Goal: Understand process/instructions

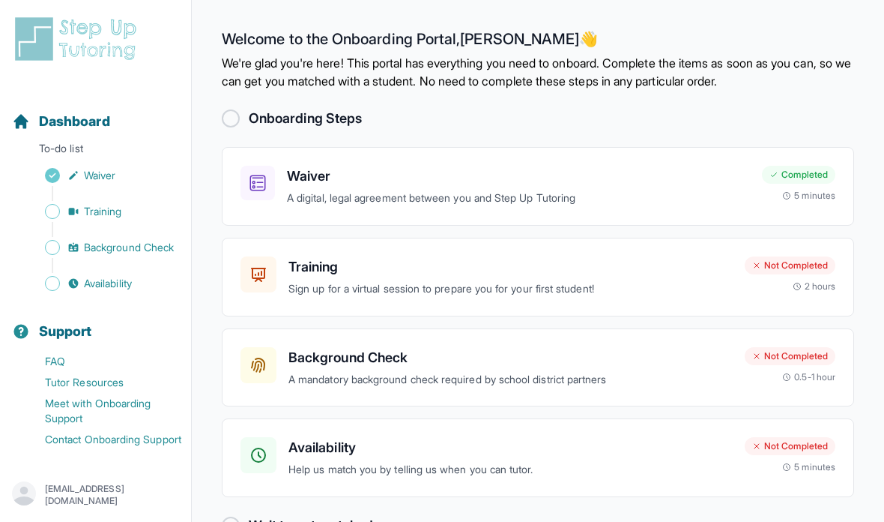
click at [229, 127] on div at bounding box center [231, 118] width 18 height 18
click at [231, 124] on div at bounding box center [231, 118] width 18 height 18
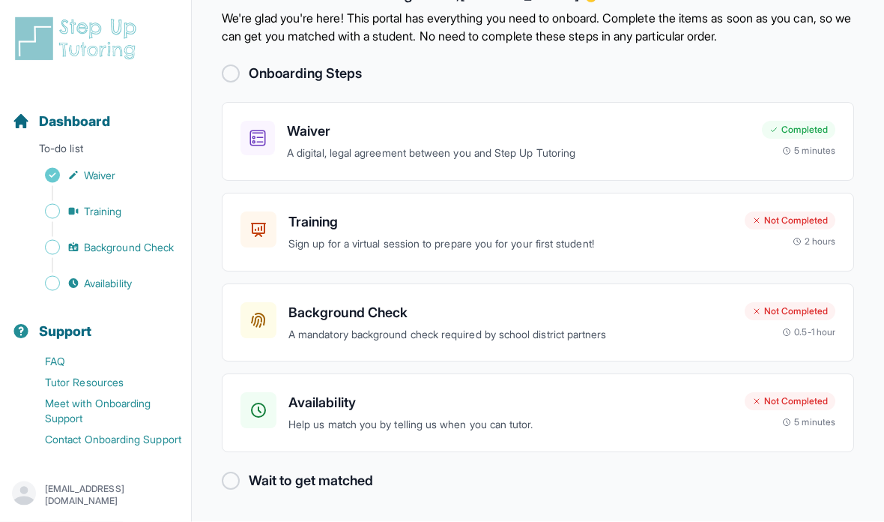
scroll to position [60, 0]
click at [806, 303] on div "Not Completed" at bounding box center [790, 312] width 91 height 18
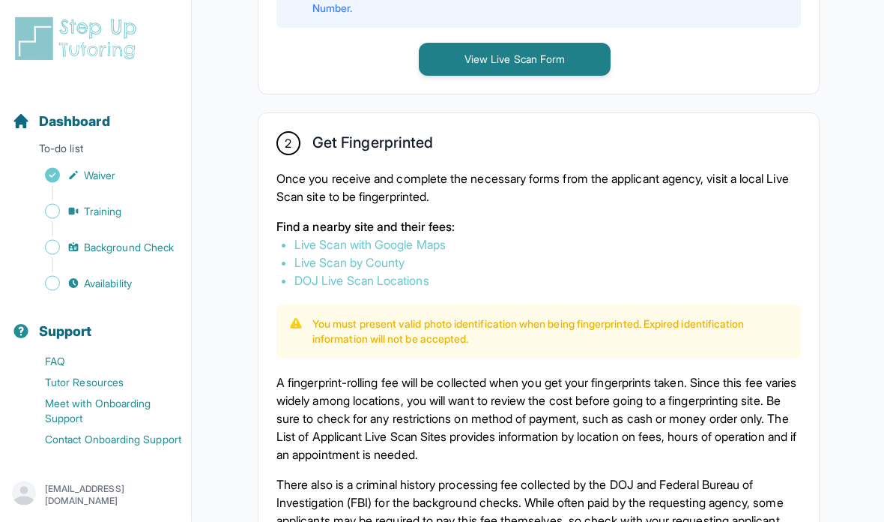
scroll to position [810, 0]
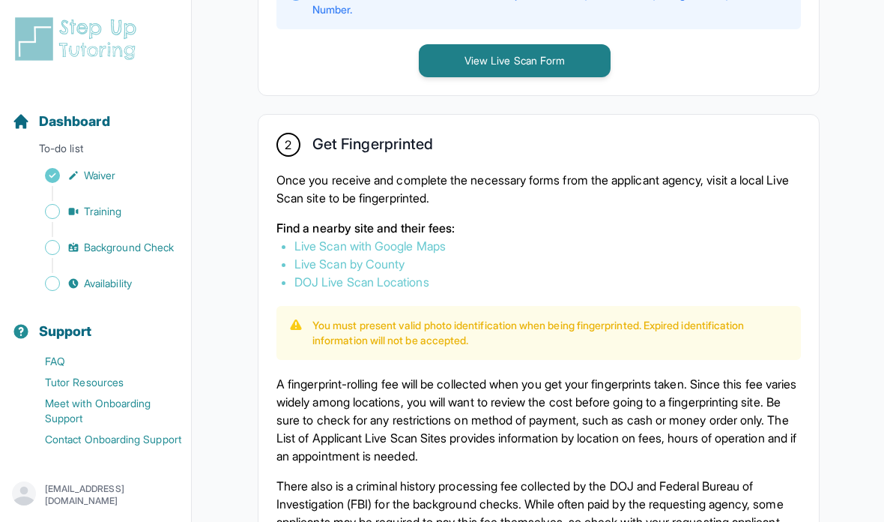
click at [435, 253] on link "Live Scan with Google Maps" at bounding box center [370, 245] width 151 height 15
click at [415, 289] on link "DOJ Live Scan Locations" at bounding box center [362, 281] width 135 height 15
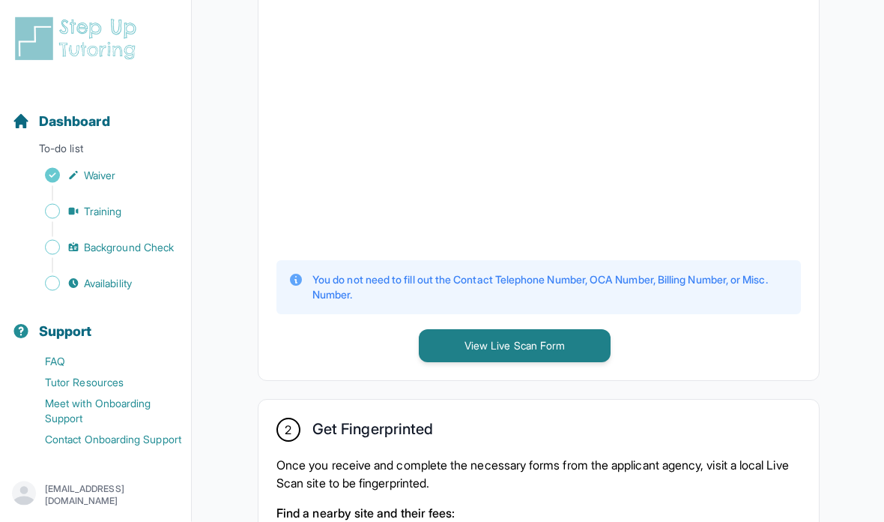
scroll to position [543, 0]
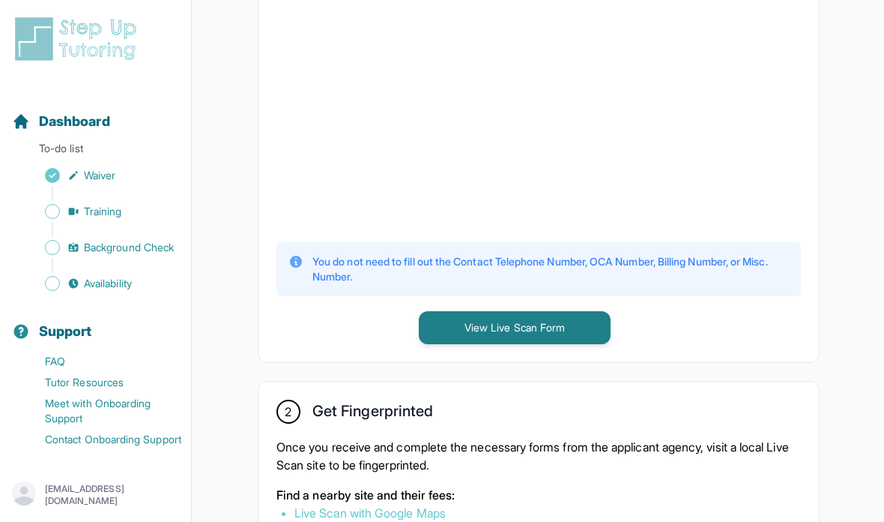
click at [543, 344] on button "View Live Scan Form" at bounding box center [515, 327] width 192 height 33
